Goal: Transaction & Acquisition: Purchase product/service

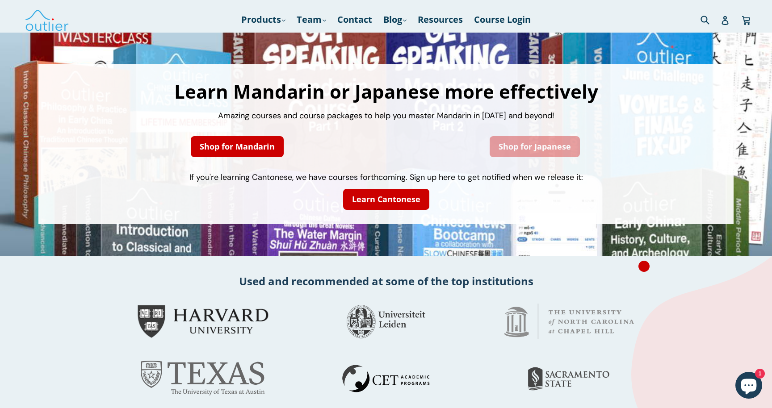
click at [539, 144] on link "Shop for Japanese" at bounding box center [535, 146] width 90 height 21
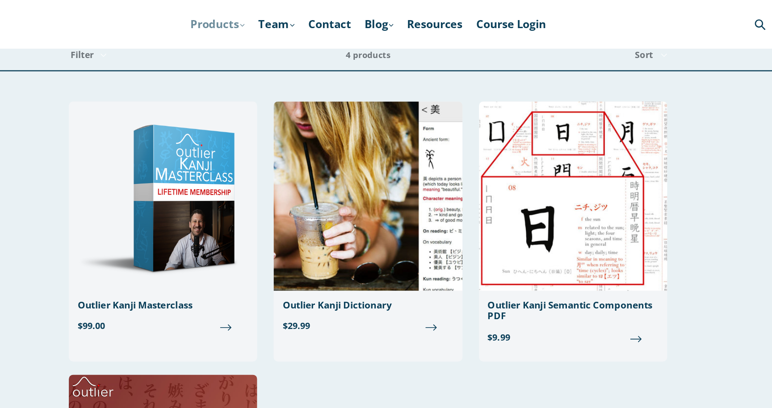
click at [273, 19] on link "Products .cls-1{fill:#231f20} expand" at bounding box center [263, 20] width 53 height 16
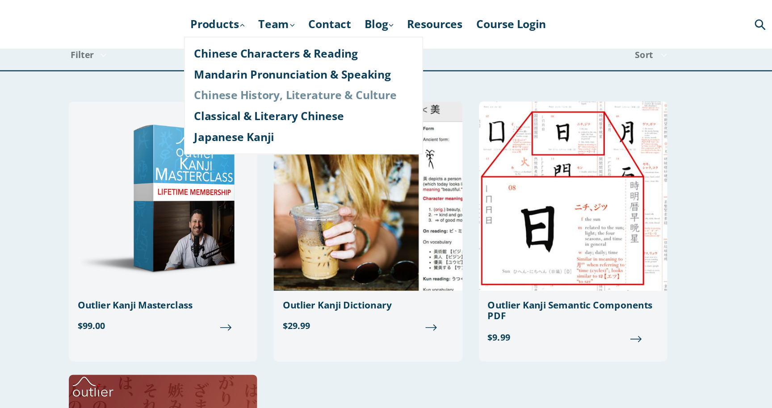
click at [278, 81] on link "Chinese History, Literature & Culture" at bounding box center [333, 77] width 178 height 17
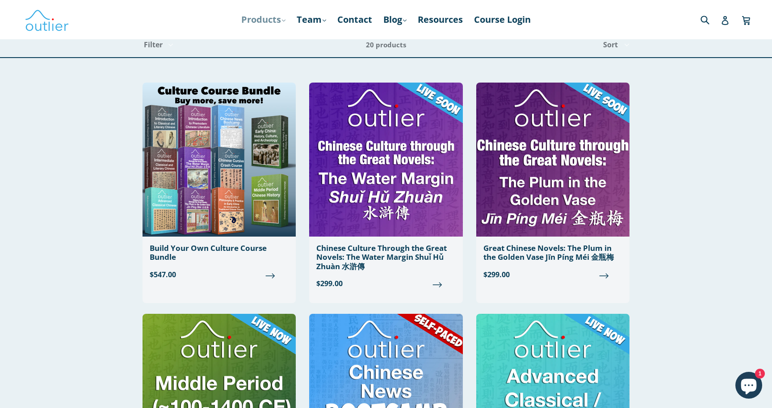
click at [254, 24] on link "Products .cls-1{fill:#231f20} expand" at bounding box center [263, 20] width 53 height 16
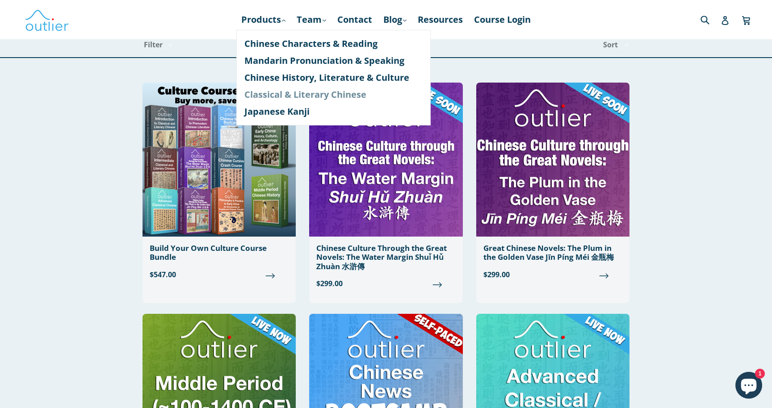
click at [259, 97] on link "Classical & Literary Chinese" at bounding box center [333, 94] width 178 height 17
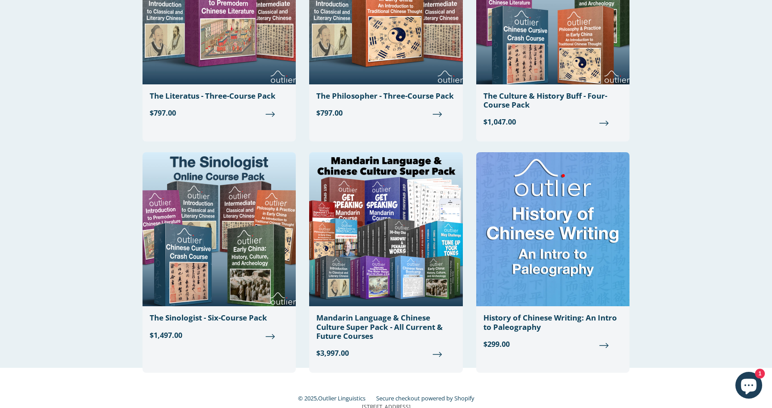
scroll to position [1052, 0]
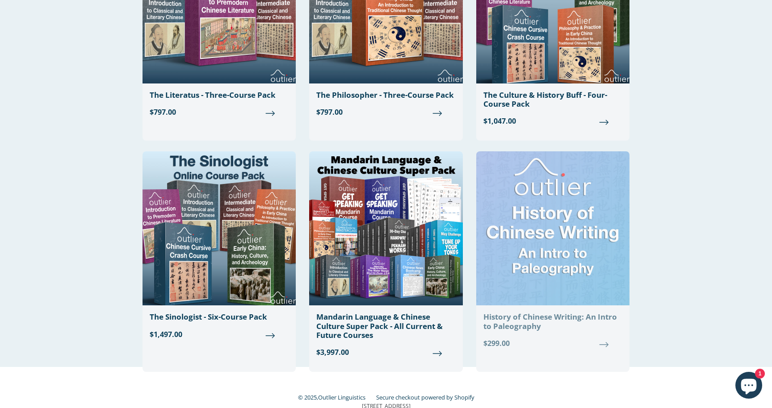
click at [592, 265] on img at bounding box center [552, 229] width 153 height 154
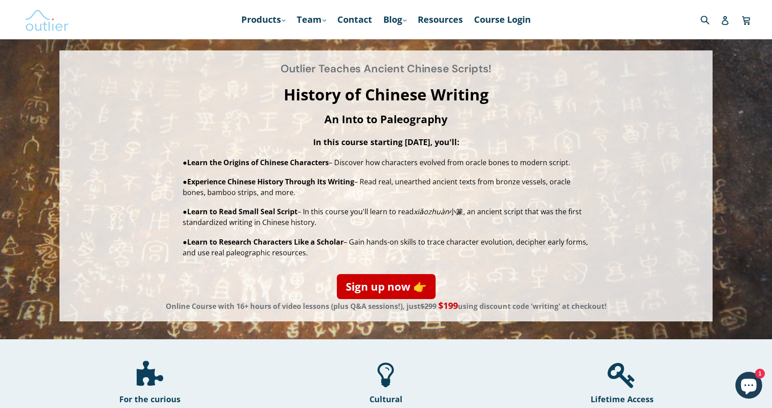
click at [53, 25] on img at bounding box center [47, 20] width 45 height 26
